Goal: Information Seeking & Learning: Check status

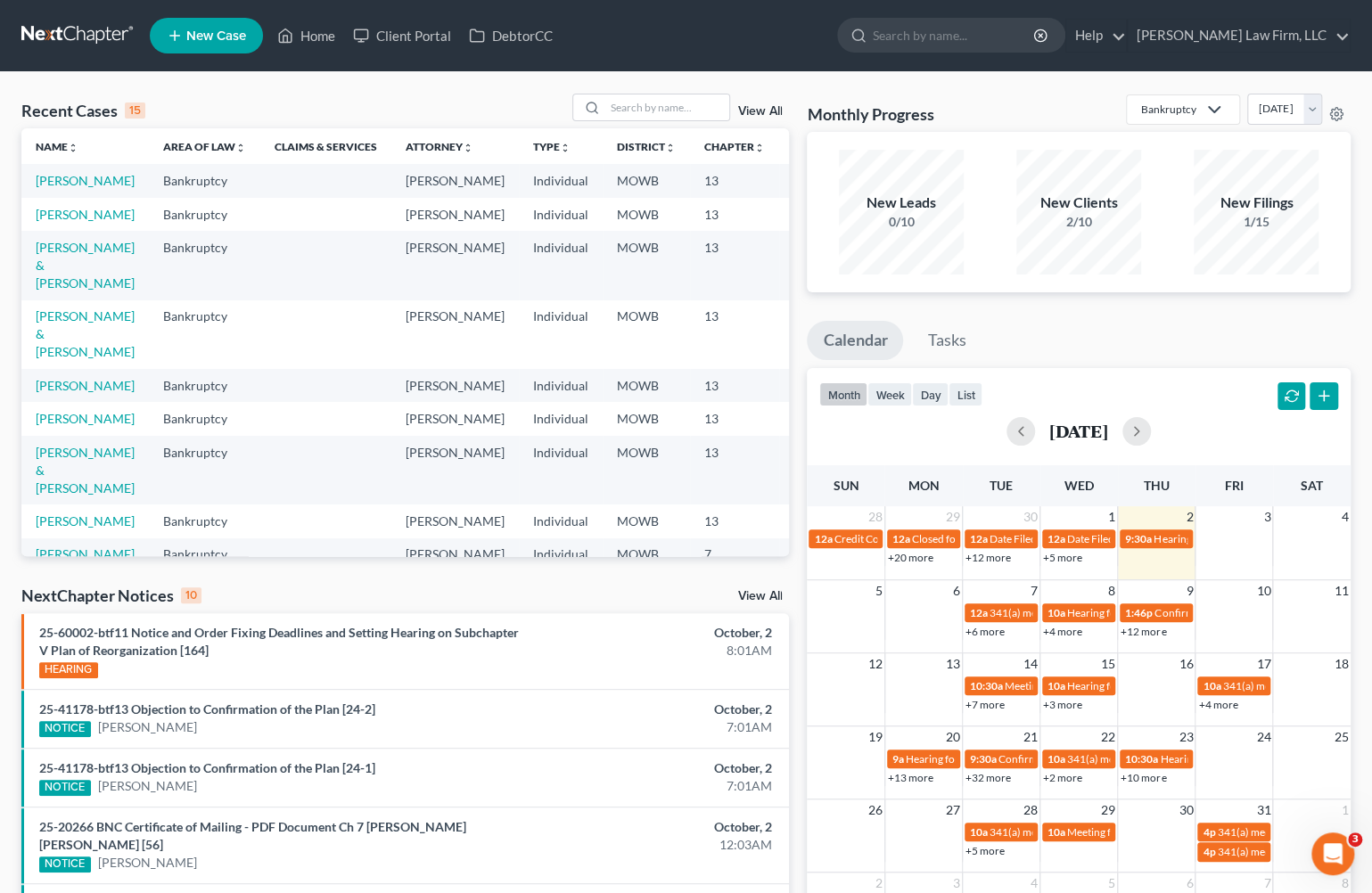
click at [430, 588] on div "NextChapter Notices 10 View All" at bounding box center [405, 600] width 768 height 29
click at [678, 111] on input "search" at bounding box center [666, 107] width 125 height 26
click at [674, 99] on input "search" at bounding box center [666, 107] width 125 height 26
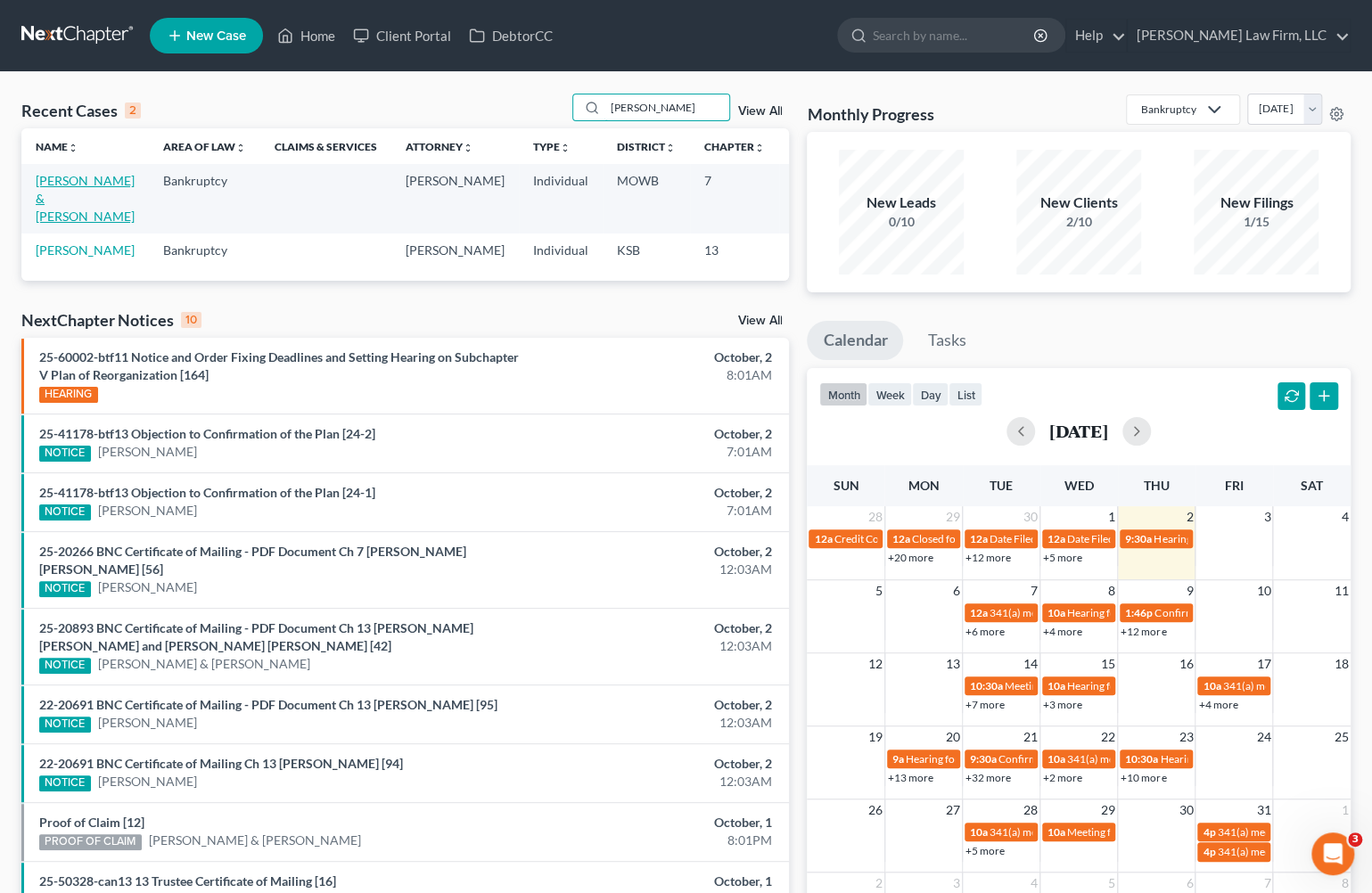
type input "nolan"
drag, startPoint x: 53, startPoint y: 204, endPoint x: 64, endPoint y: 201, distance: 11.4
click at [53, 204] on link "[PERSON_NAME] & [PERSON_NAME]" at bounding box center [85, 198] width 99 height 51
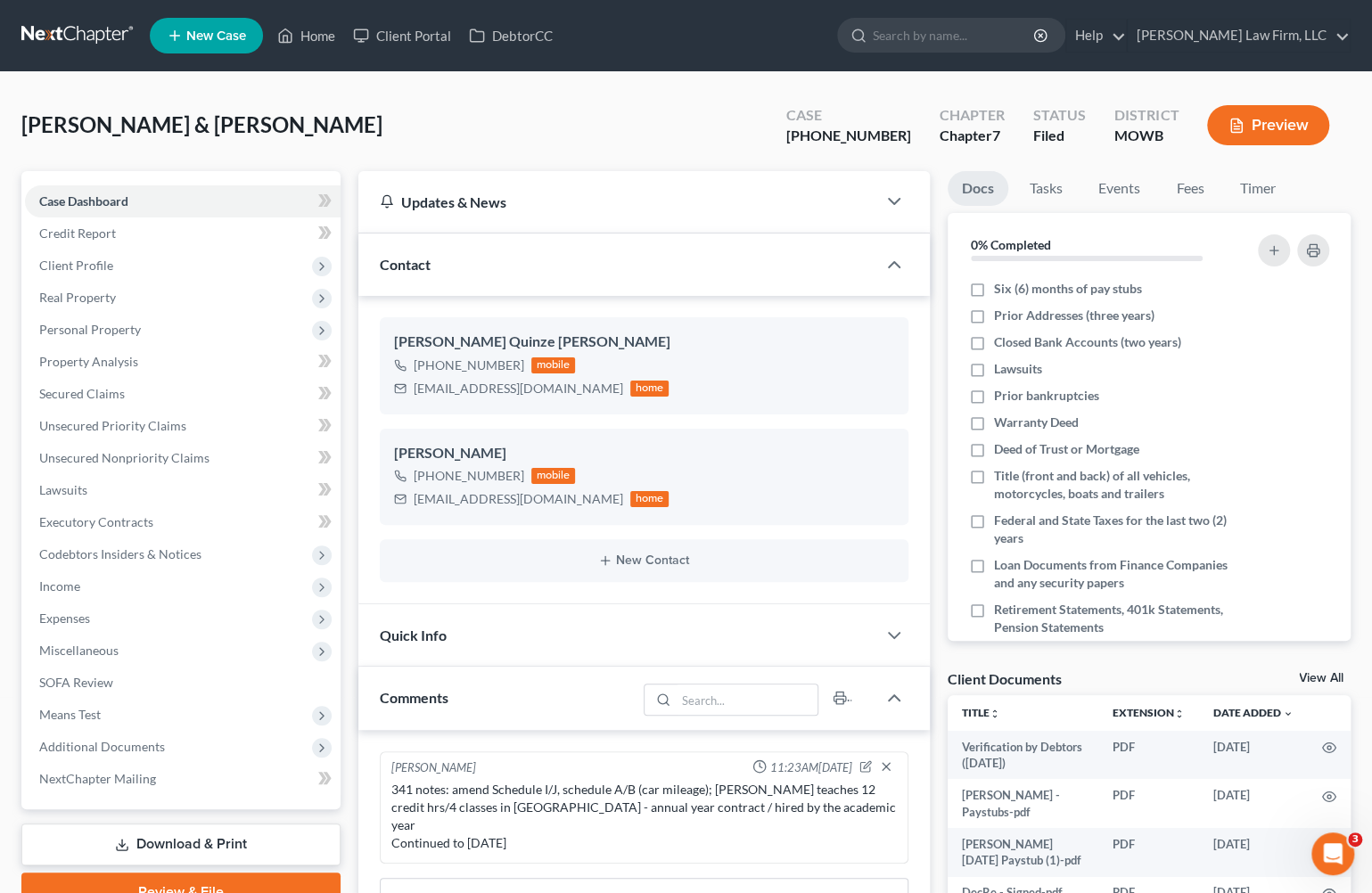
scroll to position [1639, 0]
click at [122, 48] on link at bounding box center [78, 35] width 114 height 32
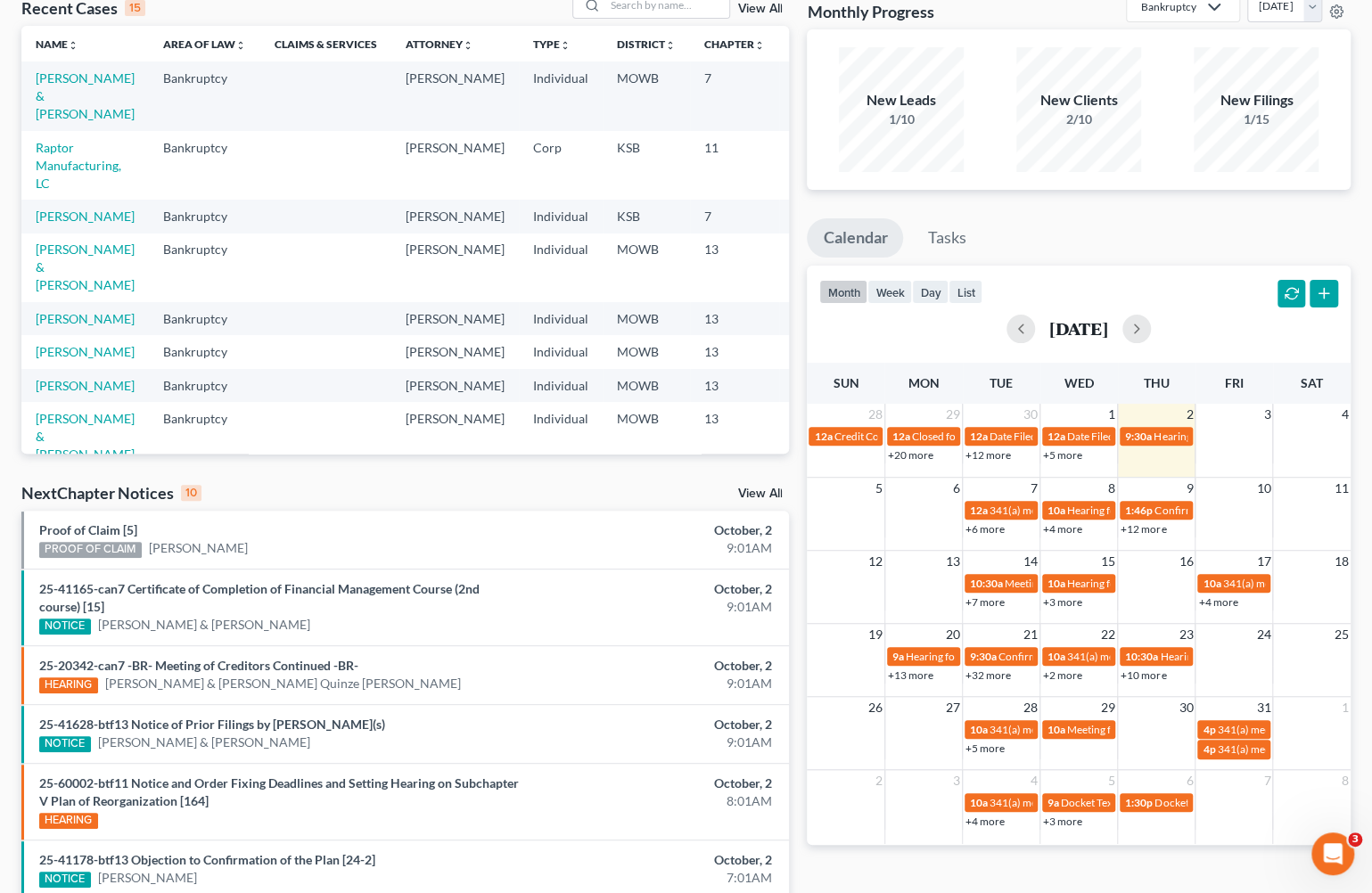
scroll to position [297, 0]
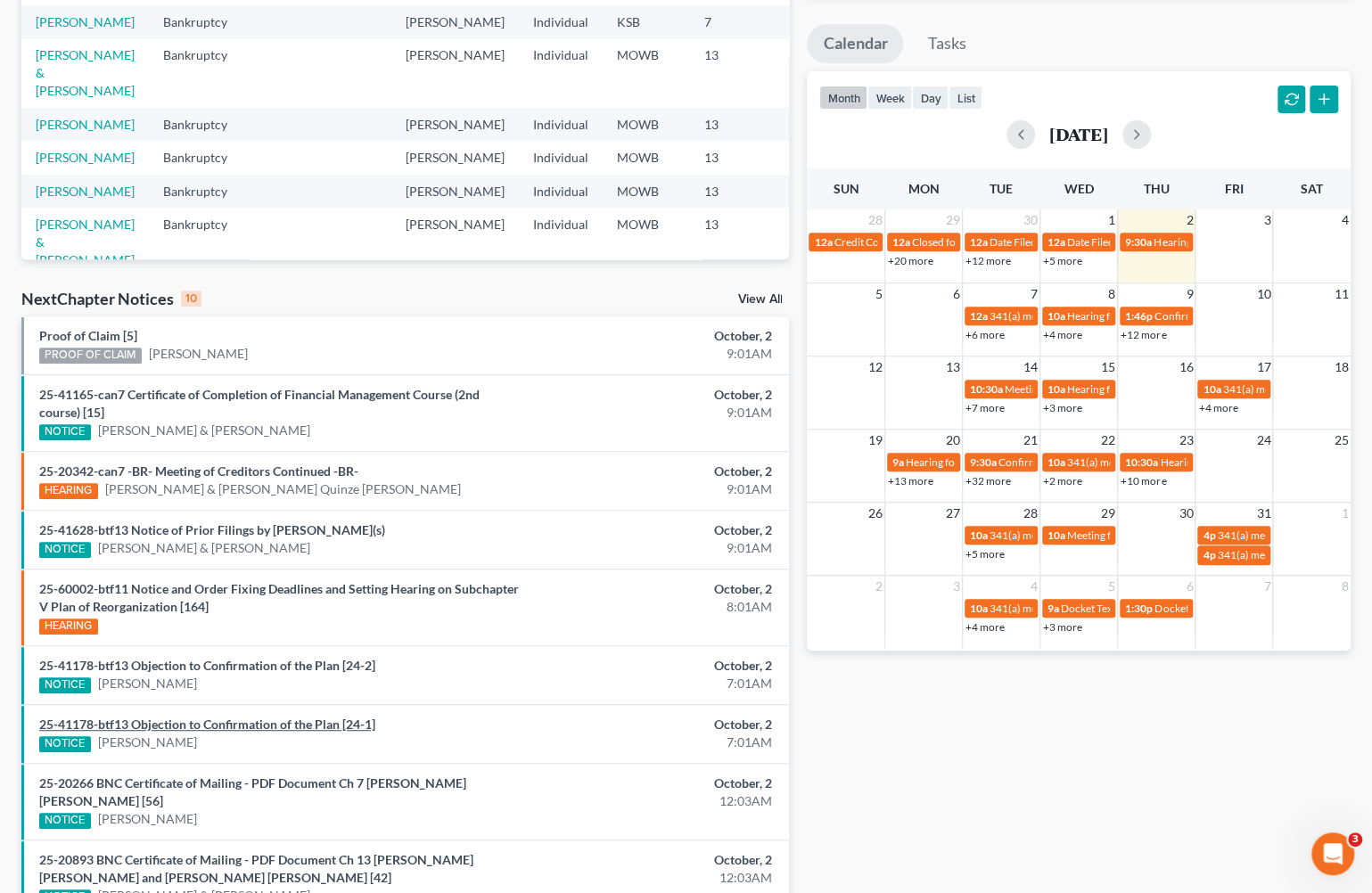
click at [335, 720] on link "25-41178-btf13 Objection to Confirmation of the Plan [24-1]" at bounding box center [208, 725] width 336 height 15
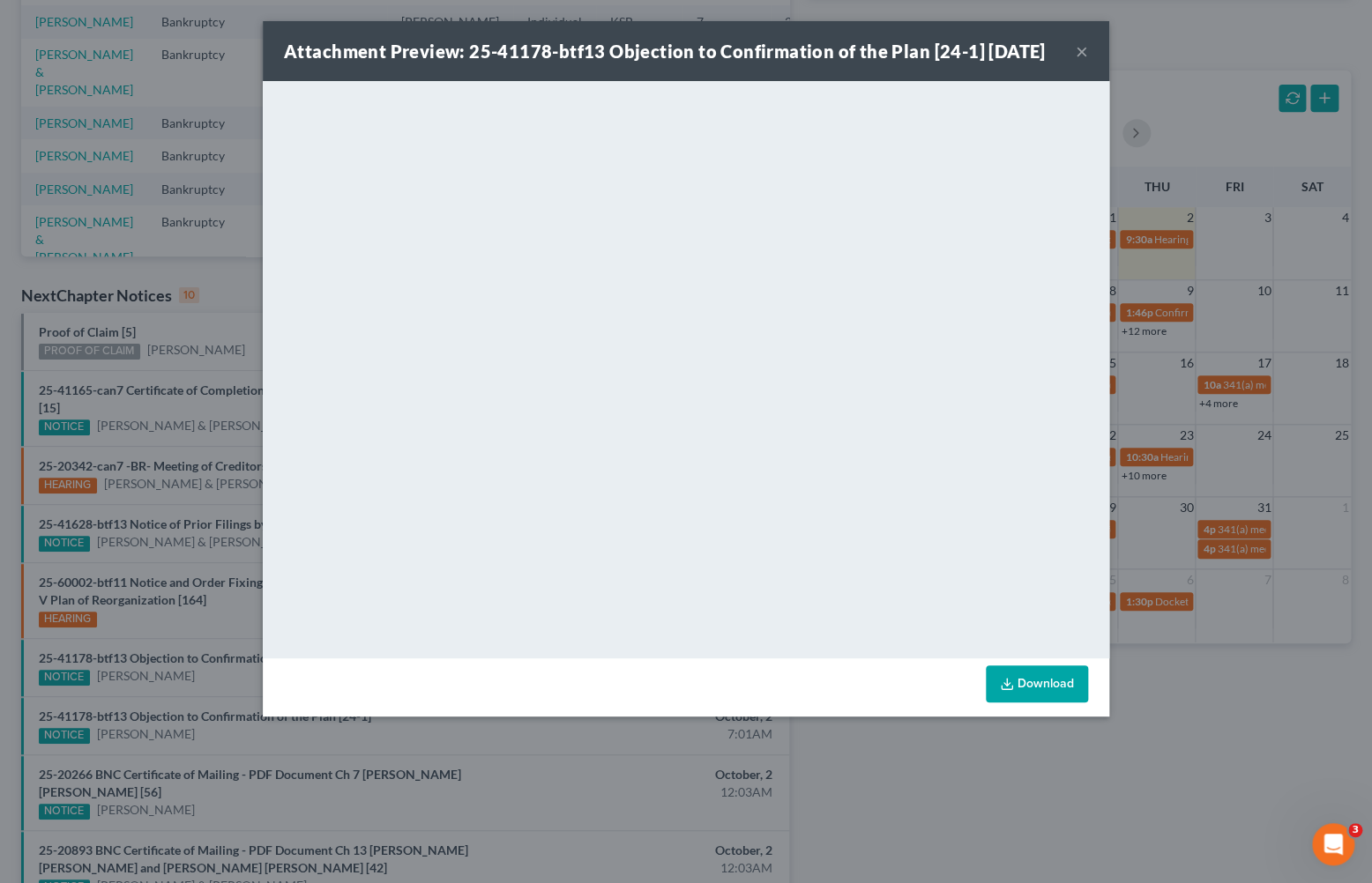
click at [196, 278] on div "Attachment Preview: 25-41178-btf13 Objection to Confirmation of the Plan [24-1]…" at bounding box center [686, 441] width 1372 height 883
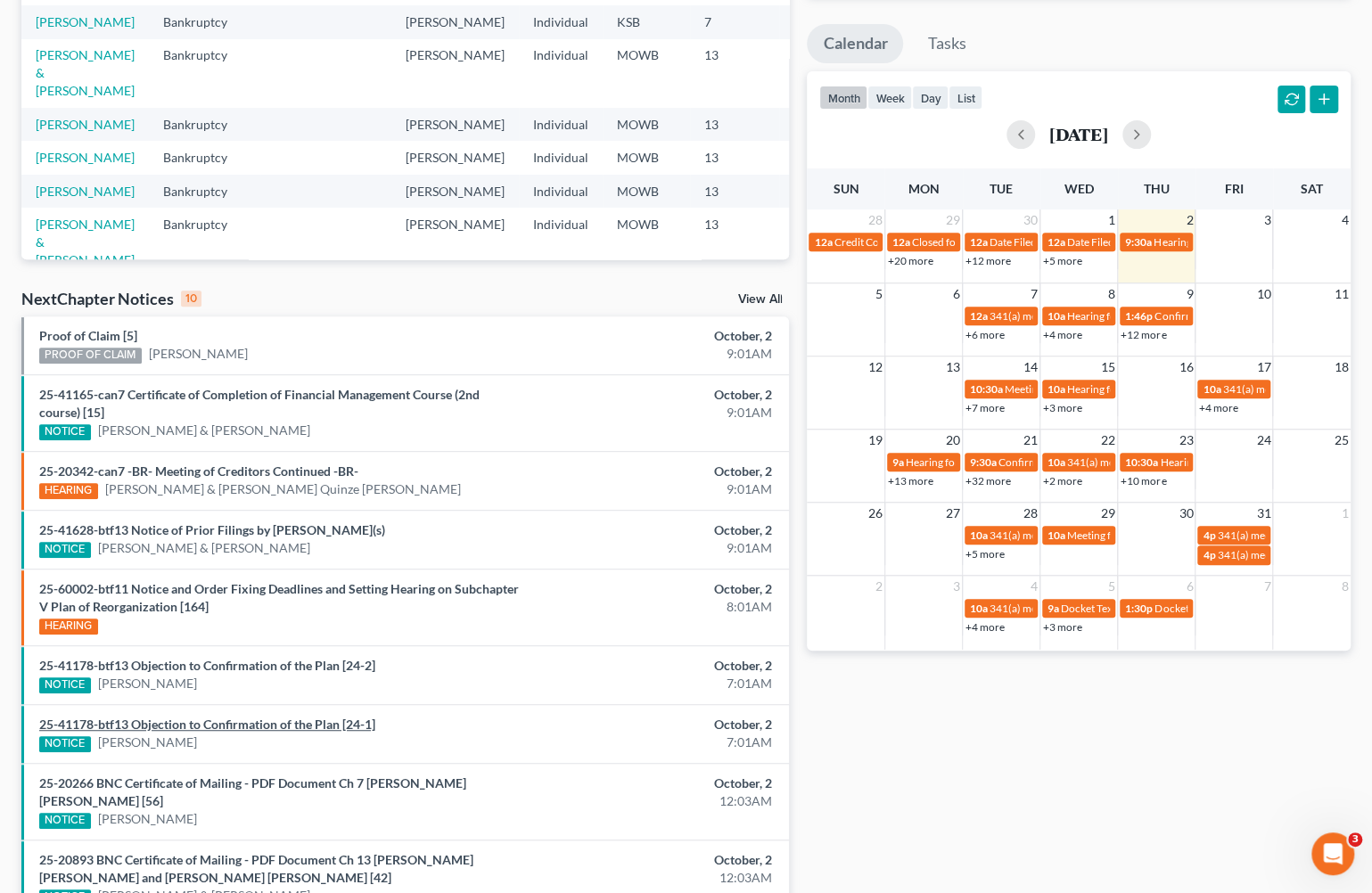
click at [285, 717] on link "25-41178-btf13 Objection to Confirmation of the Plan [24-1]" at bounding box center [208, 725] width 336 height 15
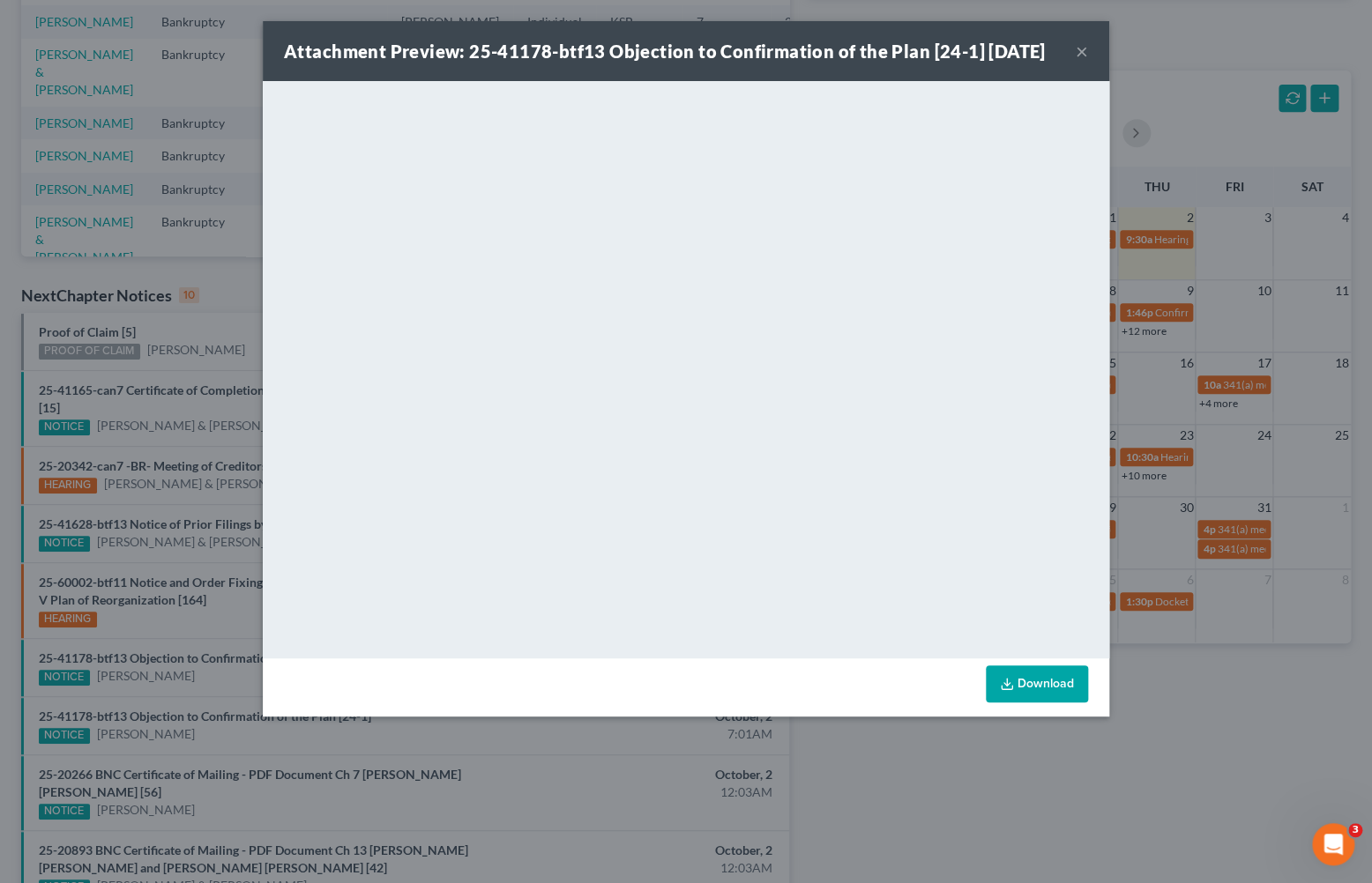
click at [918, 790] on div "Attachment Preview: 25-41178-btf13 Objection to Confirmation of the Plan [24-1]…" at bounding box center [686, 441] width 1372 height 883
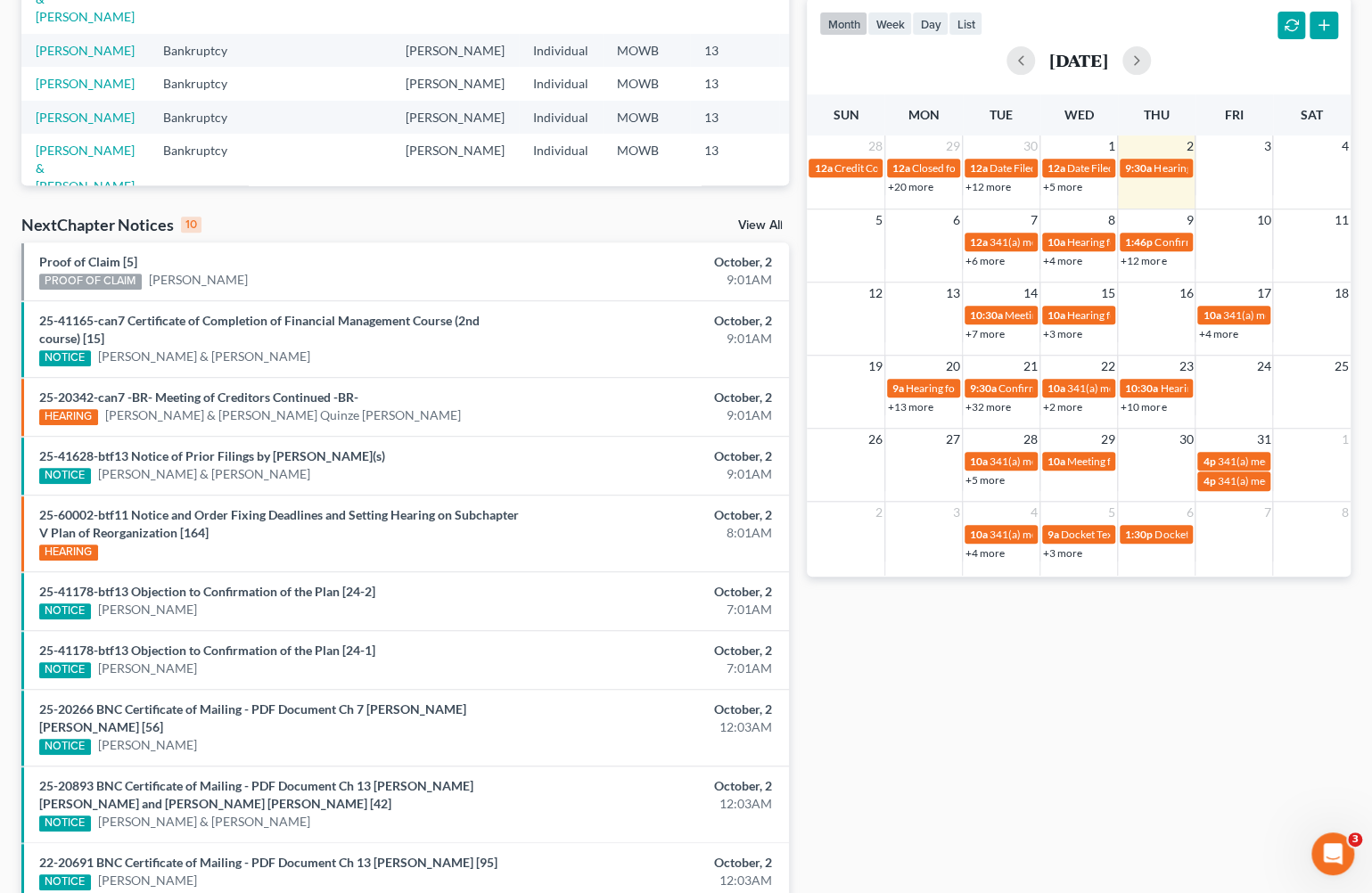
scroll to position [457, 0]
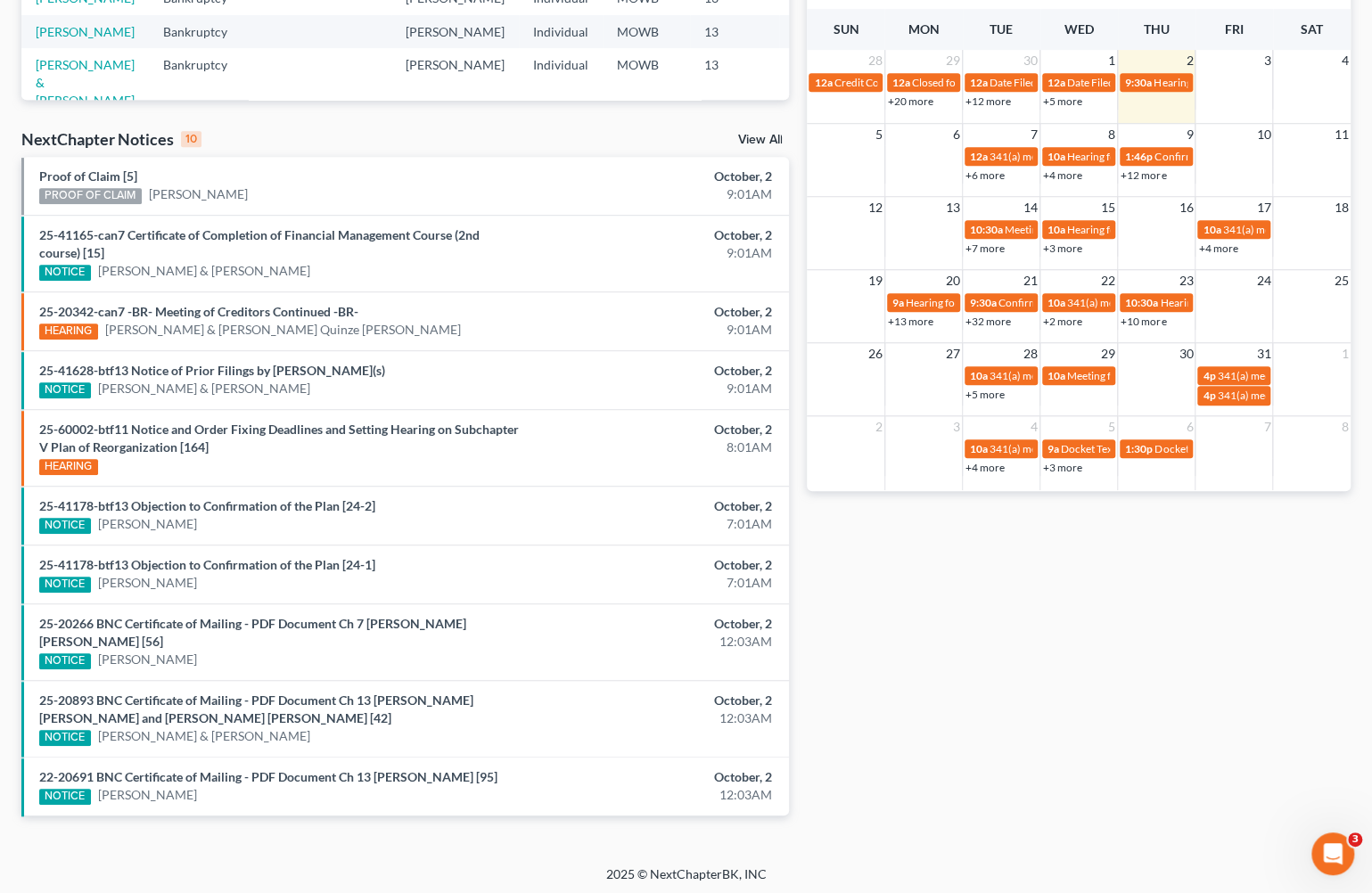
click at [749, 134] on link "View All" at bounding box center [760, 140] width 44 height 13
